Goal: Task Accomplishment & Management: Manage account settings

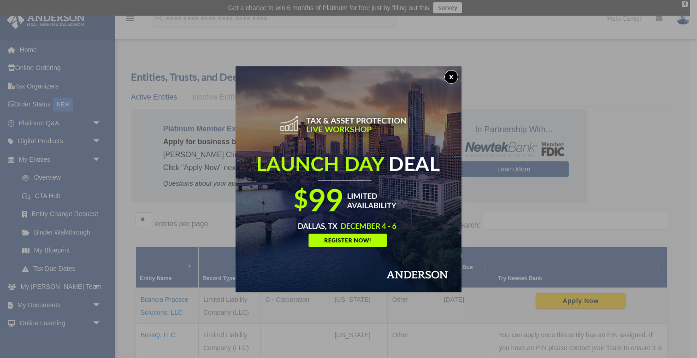
click at [453, 80] on button "x" at bounding box center [452, 77] width 14 height 14
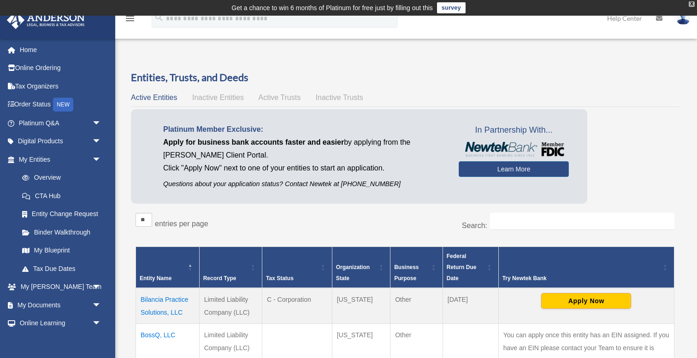
click at [692, 6] on div "X" at bounding box center [692, 4] width 6 height 6
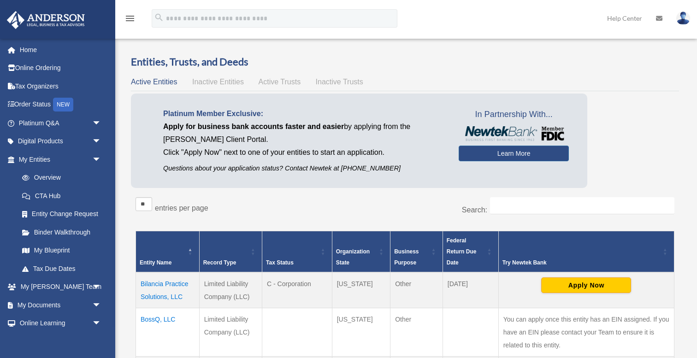
click at [688, 16] on img at bounding box center [684, 18] width 14 height 13
click at [651, 115] on div "Platinum Member Exclusive: Apply for business bank accounts faster and easier b…" at bounding box center [405, 143] width 548 height 99
click at [694, 20] on link at bounding box center [684, 18] width 28 height 41
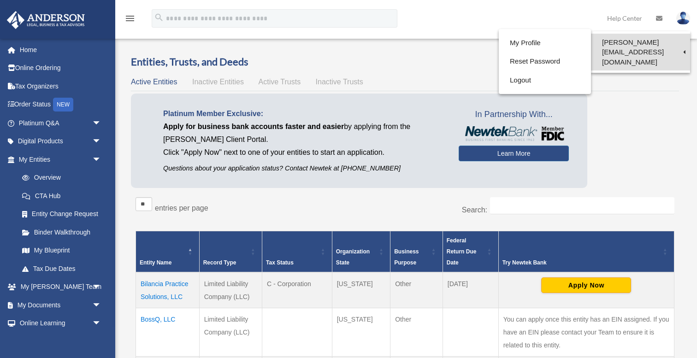
click at [613, 36] on link "[PERSON_NAME][EMAIL_ADDRESS][DOMAIN_NAME]" at bounding box center [640, 52] width 99 height 37
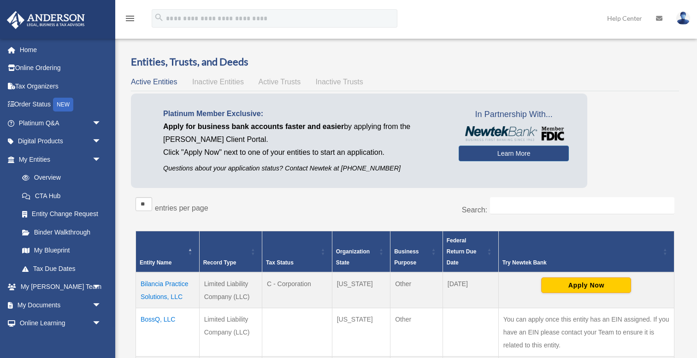
click at [689, 23] on link at bounding box center [684, 18] width 28 height 41
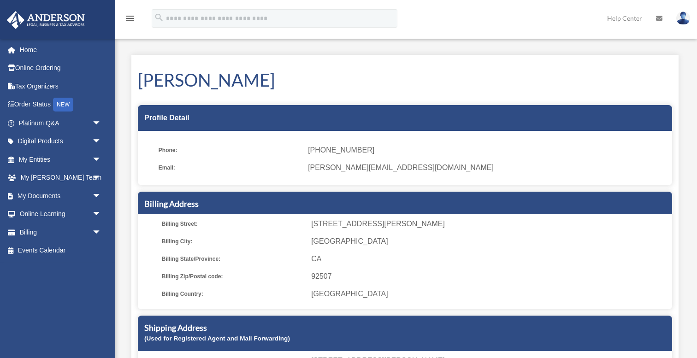
click at [683, 18] on img at bounding box center [684, 18] width 14 height 13
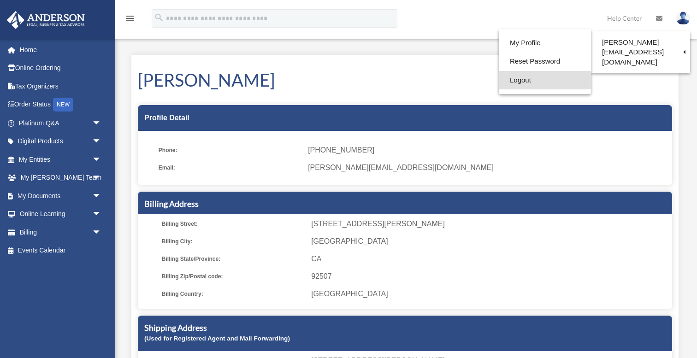
click at [539, 79] on link "Logout" at bounding box center [545, 80] width 92 height 19
